Goal: Information Seeking & Learning: Check status

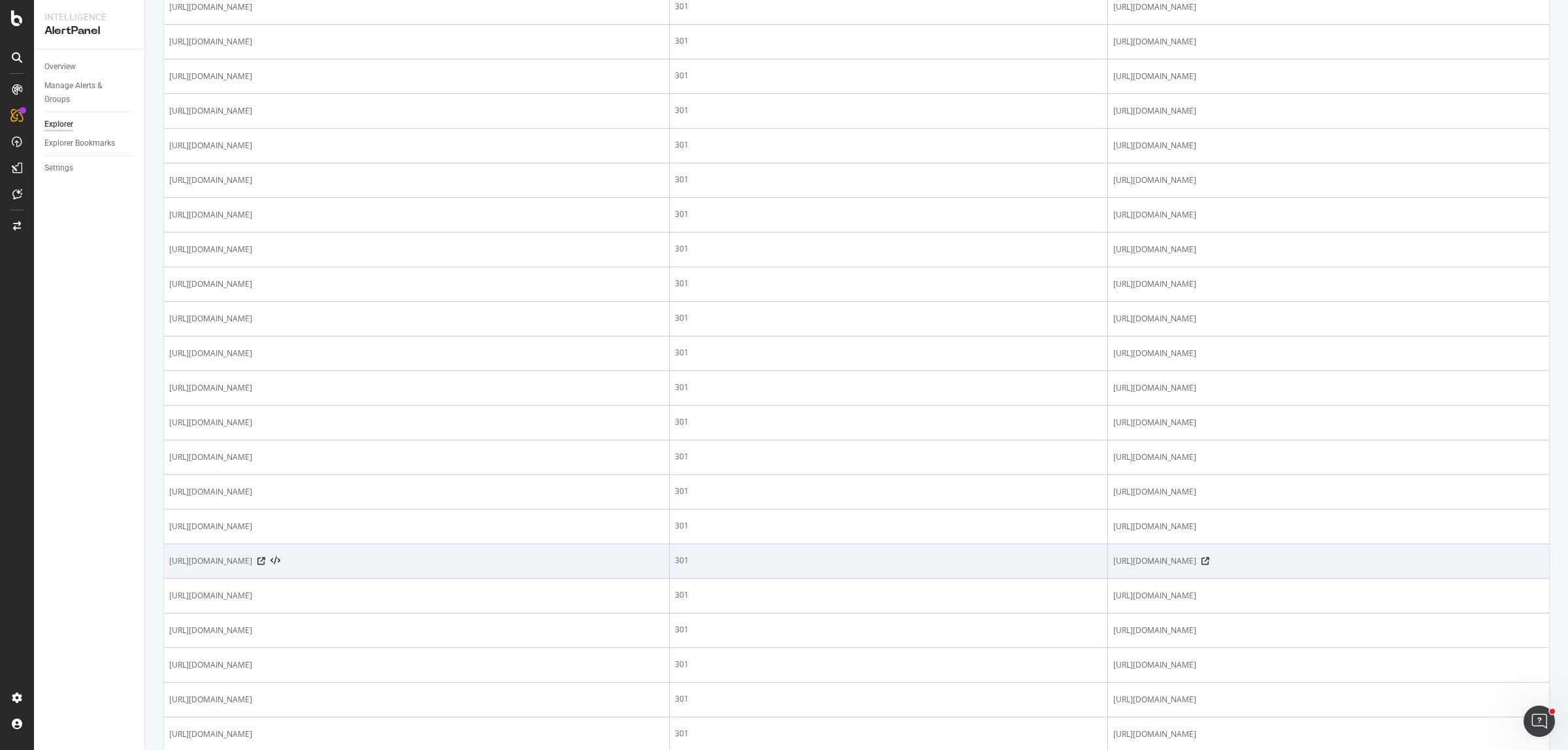
scroll to position [1346, 0]
